Goal: Task Accomplishment & Management: Use online tool/utility

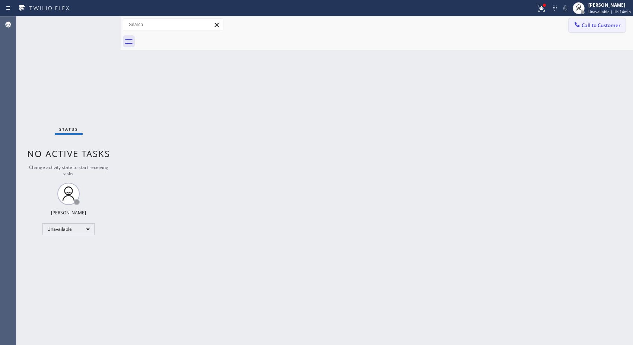
click at [596, 31] on button "Call to Customer" at bounding box center [596, 25] width 57 height 14
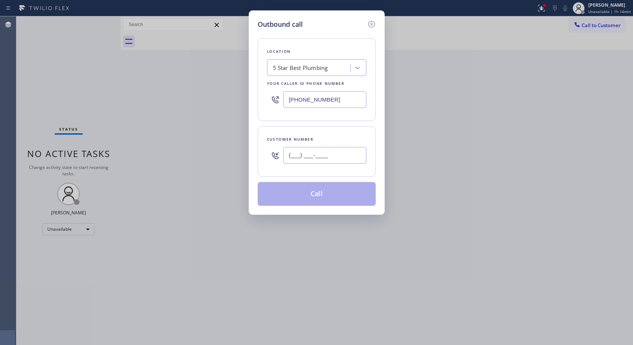
drag, startPoint x: 336, startPoint y: 154, endPoint x: 205, endPoint y: 1, distance: 201.5
click at [245, 143] on div "Outbound call Location 5 Star Best Plumbing Your caller id phone number [PHONE_…" at bounding box center [316, 172] width 633 height 345
paste input "310) 938-7537"
type input "[PHONE_NUMBER]"
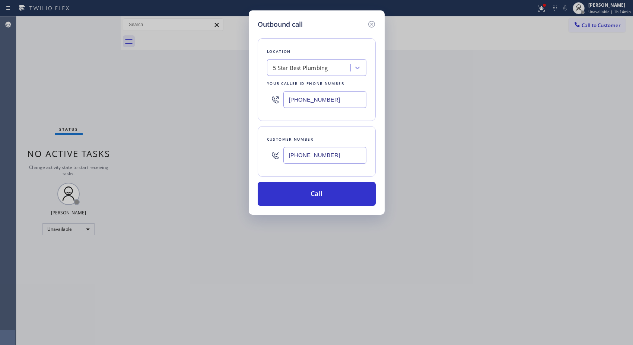
drag, startPoint x: 335, startPoint y: 99, endPoint x: 254, endPoint y: 95, distance: 80.9
click at [254, 95] on div "Outbound call Location 5 Star Best Plumbing Your caller id phone number [PHONE_…" at bounding box center [317, 112] width 136 height 204
paste input "323) 992-0823"
type input "[PHONE_NUMBER]"
drag, startPoint x: 314, startPoint y: 198, endPoint x: 313, endPoint y: 170, distance: 27.6
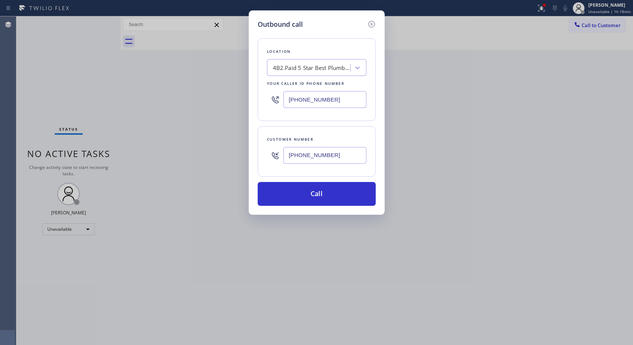
click at [312, 192] on button "Call" at bounding box center [316, 194] width 118 height 24
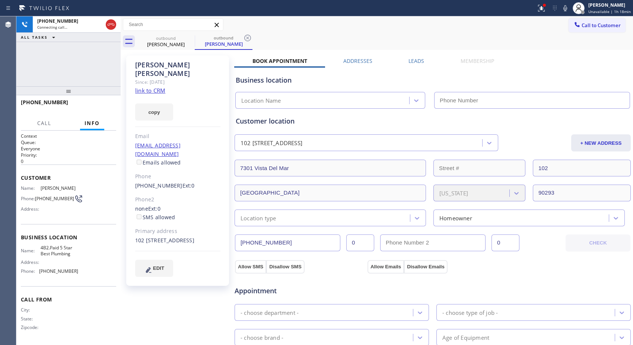
type input "[PHONE_NUMBER]"
drag, startPoint x: 172, startPoint y: 233, endPoint x: 158, endPoint y: 233, distance: 13.4
click at [158, 236] on div "102 [STREET_ADDRESS]" at bounding box center [177, 240] width 85 height 9
copy div "90293"
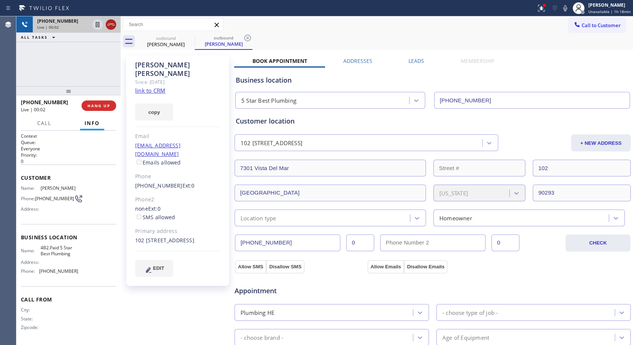
click at [110, 26] on icon at bounding box center [110, 24] width 9 height 9
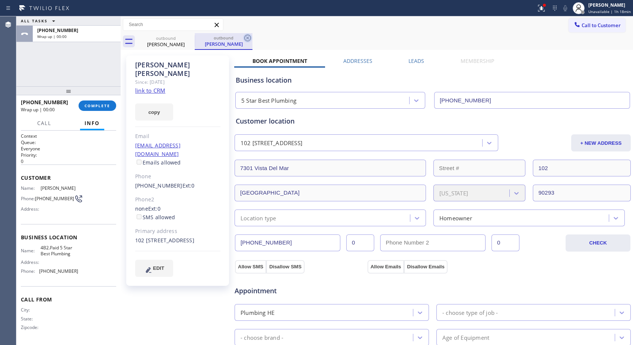
click at [250, 40] on icon at bounding box center [247, 37] width 9 height 9
click at [434, 41] on div "outbound [PERSON_NAME]" at bounding box center [385, 41] width 496 height 17
click at [398, 80] on div "Business location" at bounding box center [433, 80] width 394 height 10
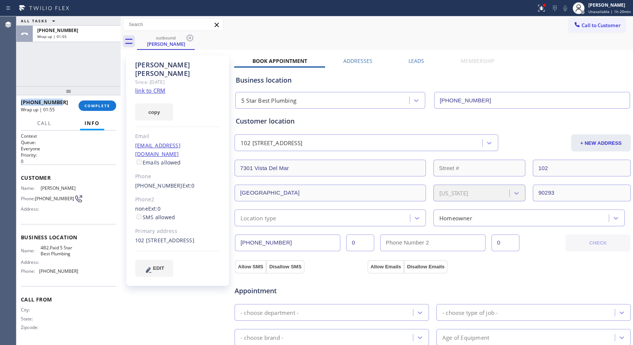
drag, startPoint x: 66, startPoint y: 102, endPoint x: 19, endPoint y: 103, distance: 46.9
click at [19, 103] on div "[PHONE_NUMBER] Wrap up | 01:55 COMPLETE" at bounding box center [68, 105] width 104 height 21
copy span "[PHONE_NUMBER]"
click at [93, 103] on span "COMPLETE" at bounding box center [97, 105] width 26 height 5
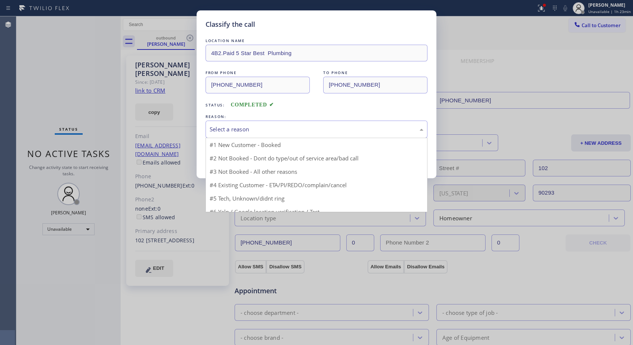
click at [297, 127] on div "Select a reason" at bounding box center [316, 129] width 214 height 9
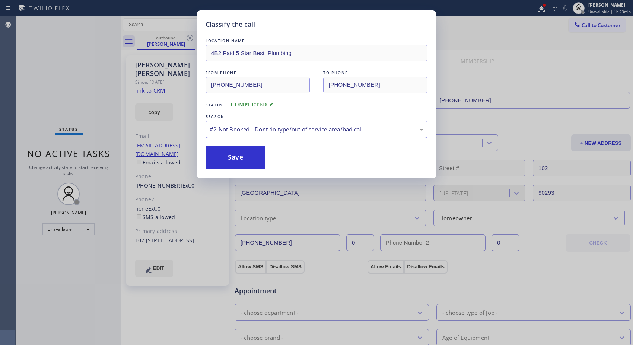
click at [254, 158] on button "Save" at bounding box center [235, 157] width 60 height 24
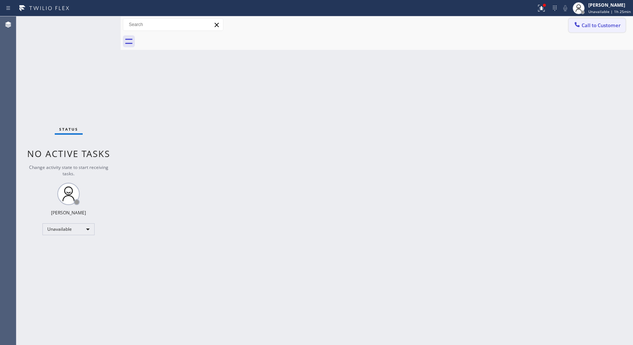
click at [586, 26] on span "Call to Customer" at bounding box center [600, 25] width 39 height 7
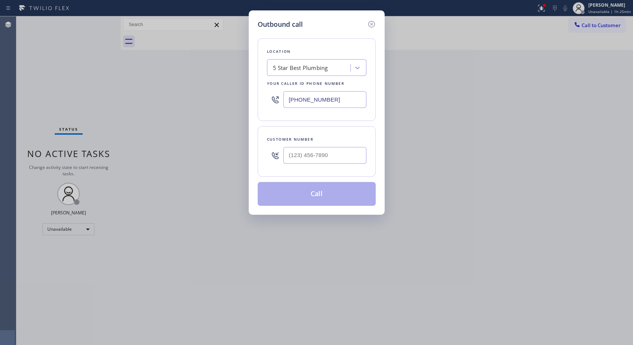
drag, startPoint x: 298, startPoint y: 97, endPoint x: 246, endPoint y: 77, distance: 55.5
click at [249, 82] on div "Outbound call Location 5 Star Best Plumbing Your caller id phone number [PHONE_…" at bounding box center [317, 112] width 136 height 204
paste input "424) 364-1170"
type input "[PHONE_NUMBER]"
drag, startPoint x: 324, startPoint y: 160, endPoint x: 240, endPoint y: 125, distance: 91.2
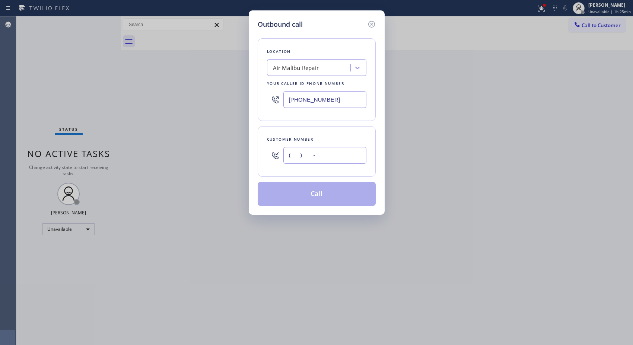
click at [263, 150] on div "Customer number (___) ___-____" at bounding box center [316, 151] width 118 height 51
paste input "818) 746-6584"
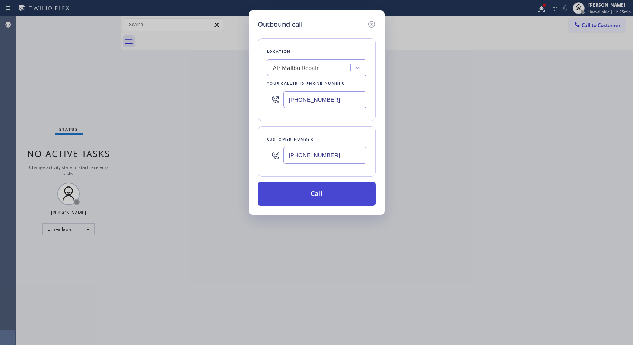
type input "[PHONE_NUMBER]"
click at [332, 195] on button "Call" at bounding box center [316, 194] width 118 height 24
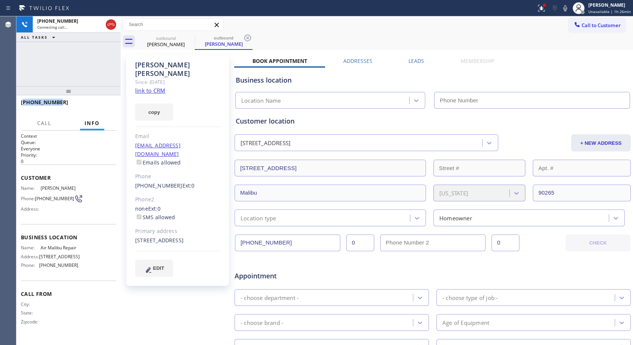
type input "[PHONE_NUMBER]"
drag, startPoint x: 28, startPoint y: 103, endPoint x: 21, endPoint y: 103, distance: 7.1
click at [21, 103] on div "[PHONE_NUMBER]" at bounding box center [66, 102] width 90 height 7
click at [111, 27] on icon at bounding box center [110, 24] width 9 height 9
click at [98, 102] on button "HANG UP" at bounding box center [98, 105] width 35 height 10
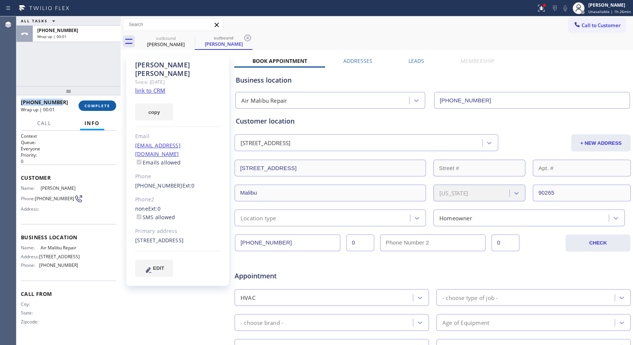
drag, startPoint x: 106, startPoint y: 106, endPoint x: 188, endPoint y: 137, distance: 87.5
click at [106, 106] on span "COMPLETE" at bounding box center [97, 105] width 26 height 5
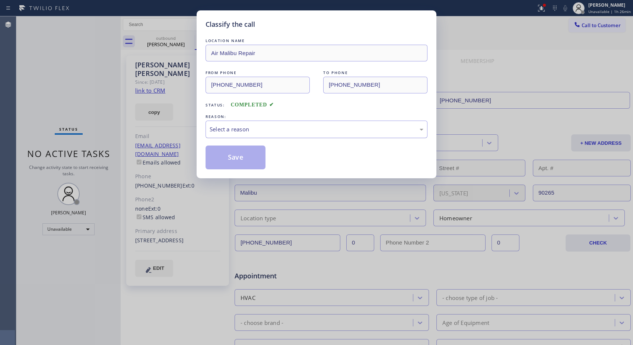
click at [267, 134] on div "Select a reason" at bounding box center [316, 129] width 222 height 17
click at [240, 158] on button "Save" at bounding box center [235, 157] width 60 height 24
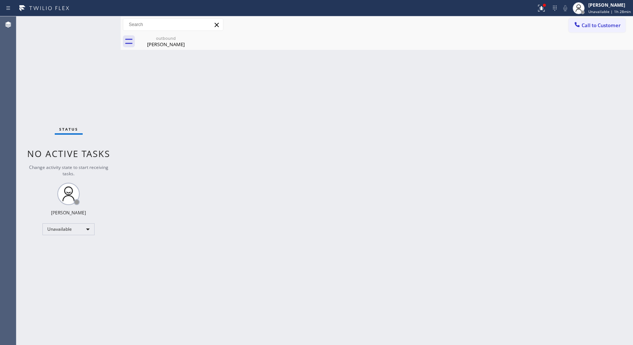
drag, startPoint x: 607, startPoint y: 28, endPoint x: 382, endPoint y: 63, distance: 227.9
click at [603, 28] on span "Call to Customer" at bounding box center [600, 25] width 39 height 7
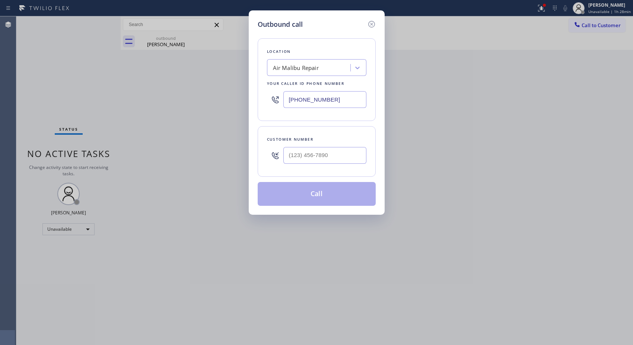
drag, startPoint x: 292, startPoint y: 93, endPoint x: 202, endPoint y: 38, distance: 105.9
click at [249, 80] on div "Outbound call Location Air Malibu Repair Your caller id phone number [PHONE_NUM…" at bounding box center [317, 112] width 136 height 204
paste input "619) 745-1575"
type input "[PHONE_NUMBER]"
drag, startPoint x: 321, startPoint y: 154, endPoint x: 257, endPoint y: 148, distance: 64.7
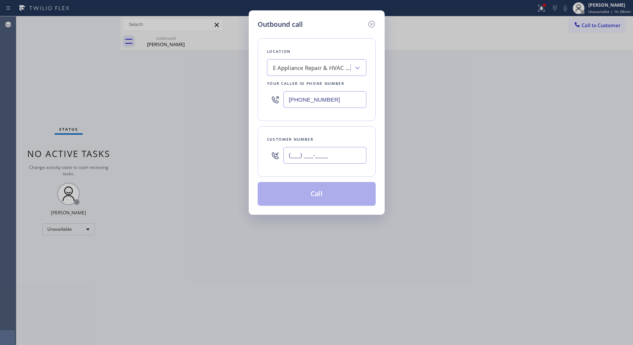
click at [257, 148] on div "Customer number (___) ___-____" at bounding box center [316, 151] width 118 height 51
paste input "619) 889-4825"
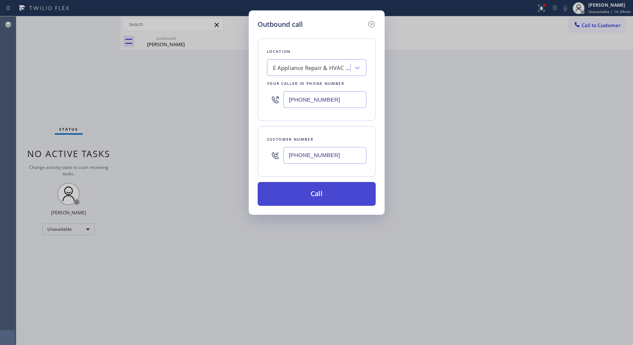
type input "[PHONE_NUMBER]"
click at [296, 204] on button "Call" at bounding box center [316, 194] width 118 height 24
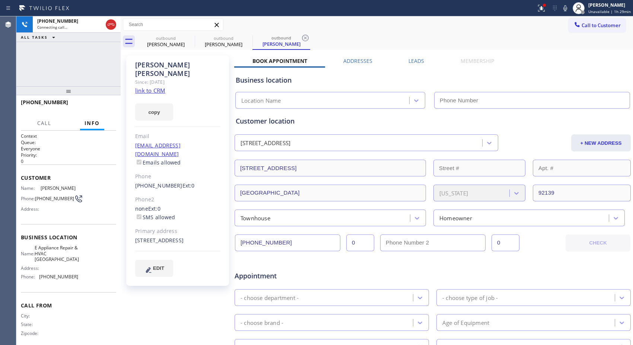
type input "[PHONE_NUMBER]"
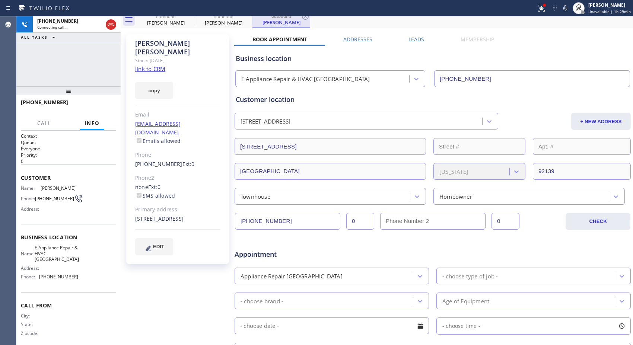
click at [302, 36] on div "outbound [PERSON_NAME] outbound [PERSON_NAME] outbound [PERSON_NAME] Call to Cu…" at bounding box center [377, 254] width 512 height 519
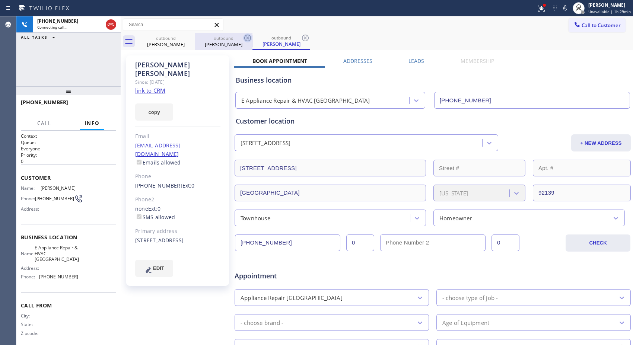
click at [246, 38] on icon at bounding box center [247, 37] width 9 height 9
click at [248, 37] on icon at bounding box center [247, 38] width 7 height 7
type input "[PHONE_NUMBER]"
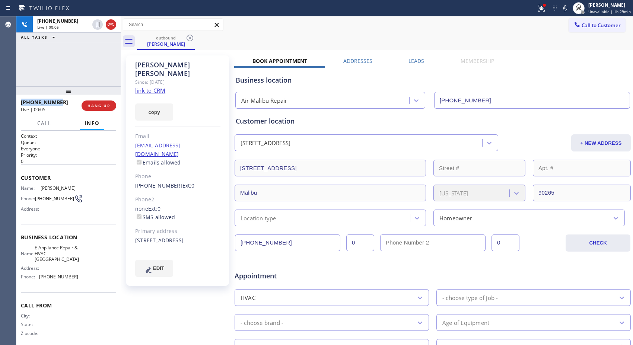
drag, startPoint x: 58, startPoint y: 102, endPoint x: 20, endPoint y: 100, distance: 38.0
click at [21, 100] on div "[PHONE_NUMBER]" at bounding box center [48, 102] width 55 height 7
copy span "[PHONE_NUMBER]"
click at [89, 104] on span "HANG UP" at bounding box center [98, 105] width 23 height 5
click at [65, 105] on div "[PHONE_NUMBER]" at bounding box center [47, 102] width 52 height 7
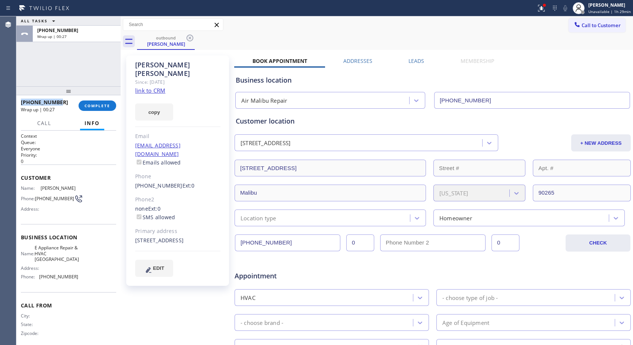
drag, startPoint x: 67, startPoint y: 101, endPoint x: 16, endPoint y: 101, distance: 50.6
click at [16, 101] on div "[PHONE_NUMBER] Wrap up | 00:27 COMPLETE" at bounding box center [68, 105] width 104 height 21
copy span "[PHONE_NUMBER]"
click at [97, 102] on button "COMPLETE" at bounding box center [98, 105] width 38 height 10
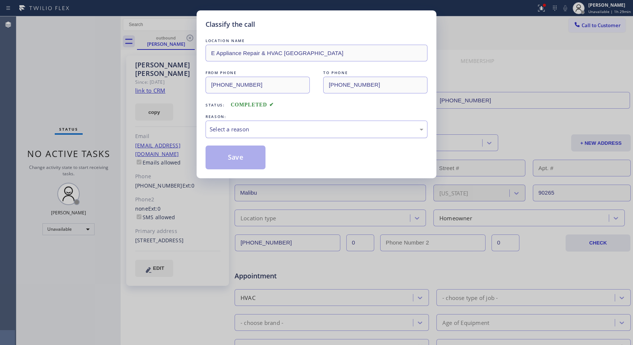
click at [270, 129] on div "Select a reason" at bounding box center [316, 129] width 214 height 9
click at [243, 156] on button "Save" at bounding box center [235, 157] width 60 height 24
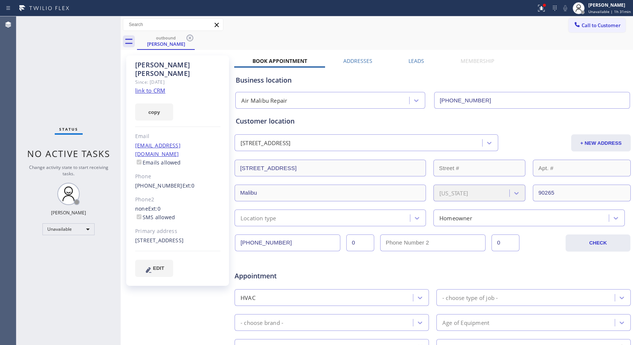
click at [197, 36] on div "outbound [PERSON_NAME]" at bounding box center [385, 41] width 496 height 17
click at [187, 39] on icon at bounding box center [189, 38] width 7 height 7
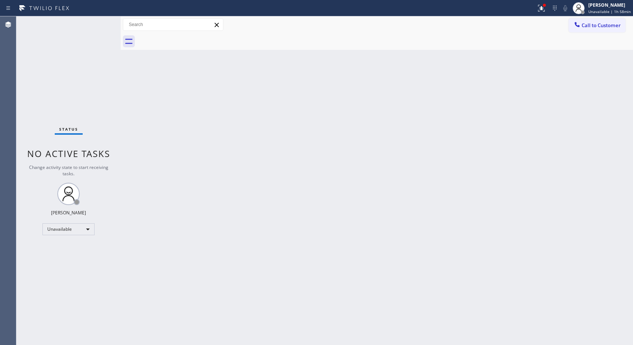
click at [463, 150] on div "Back to Dashboard Change Sender ID Customers Technicians Select a contact Outbo…" at bounding box center [377, 180] width 512 height 329
click at [608, 10] on span "Unavailable | 2h 7min" at bounding box center [610, 11] width 40 height 5
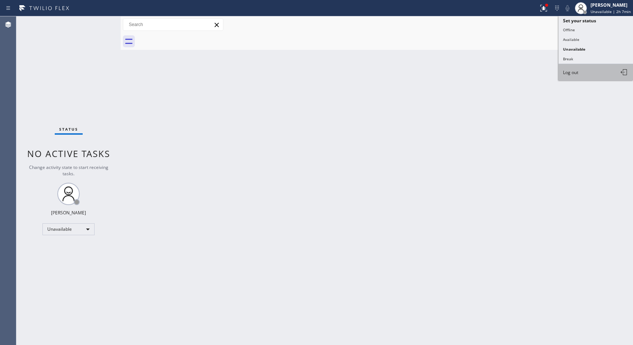
click at [572, 71] on span "Log out" at bounding box center [570, 72] width 15 height 6
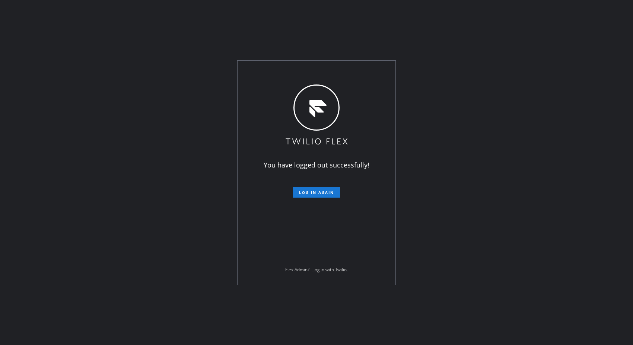
click at [396, 20] on div "You have logged out successfully! Log in again Flex Admin? Log in with Twilio." at bounding box center [316, 172] width 633 height 345
